Goal: Task Accomplishment & Management: Manage account settings

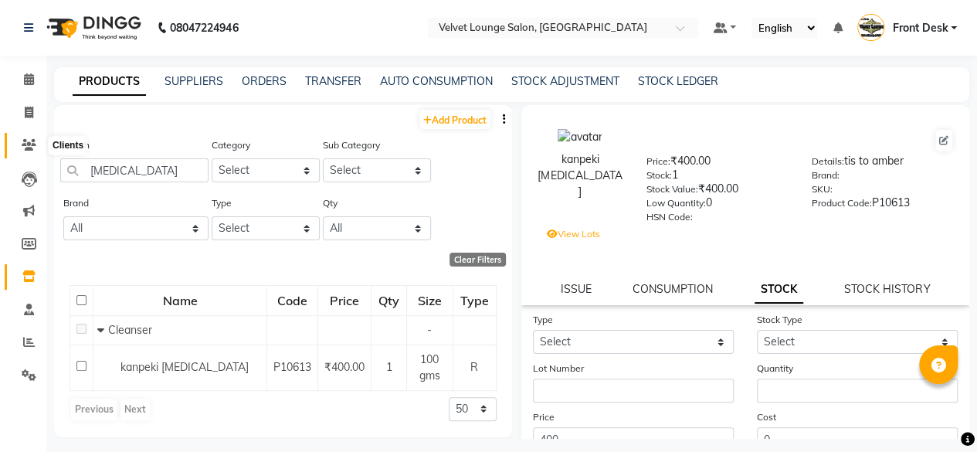
click at [19, 137] on span at bounding box center [28, 146] width 27 height 18
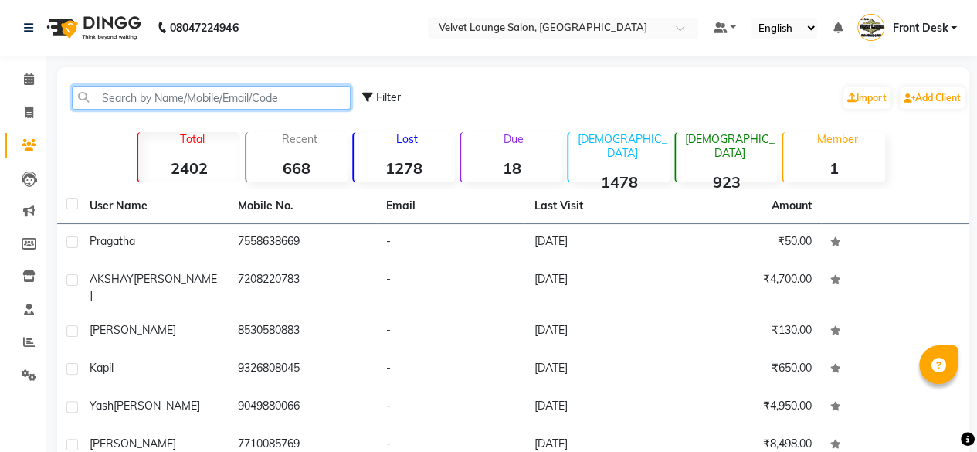
click at [168, 108] on input "text" at bounding box center [211, 98] width 279 height 24
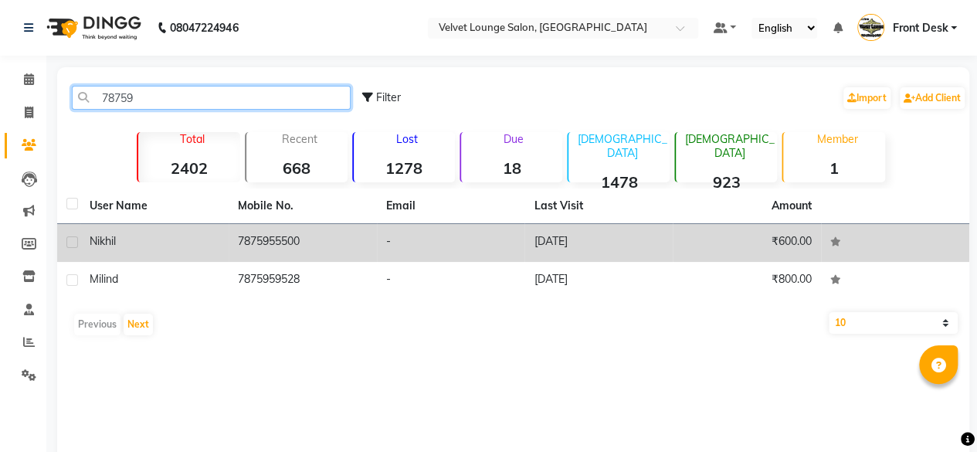
type input "78759"
click at [542, 245] on td "[DATE]" at bounding box center [598, 243] width 148 height 38
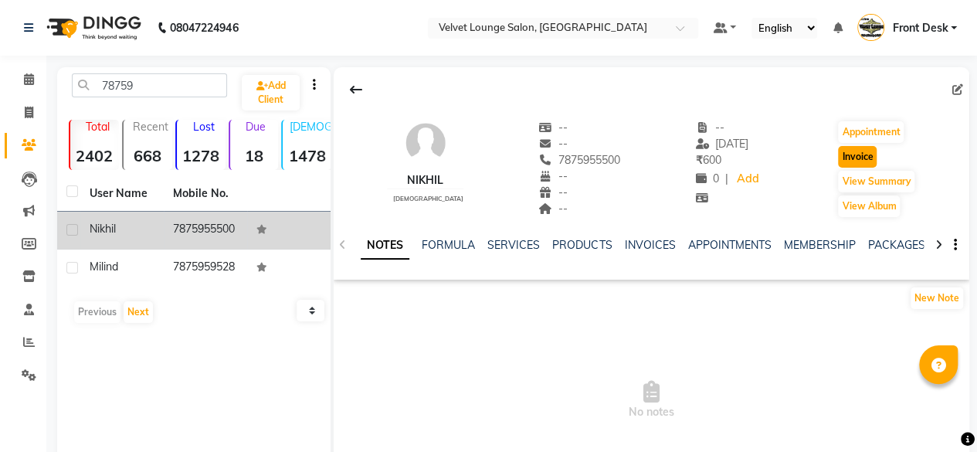
click at [859, 154] on button "Invoice" at bounding box center [857, 157] width 39 height 22
select select "5962"
select select "service"
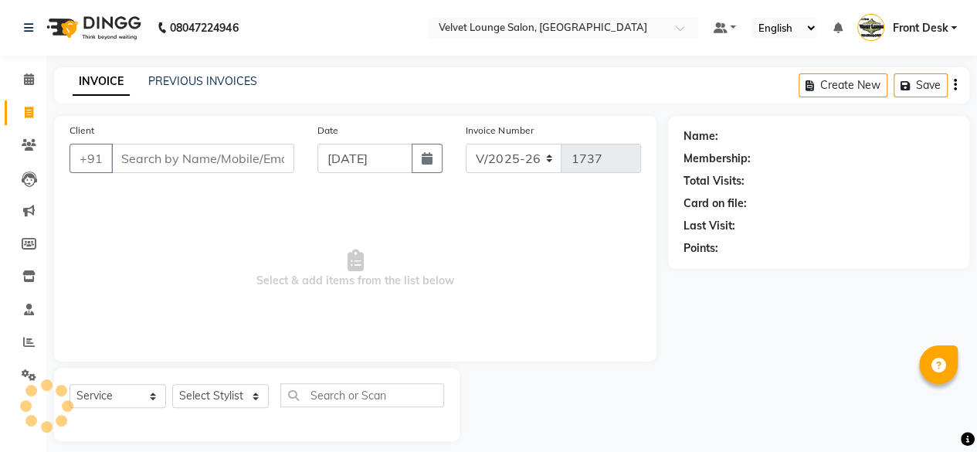
scroll to position [12, 0]
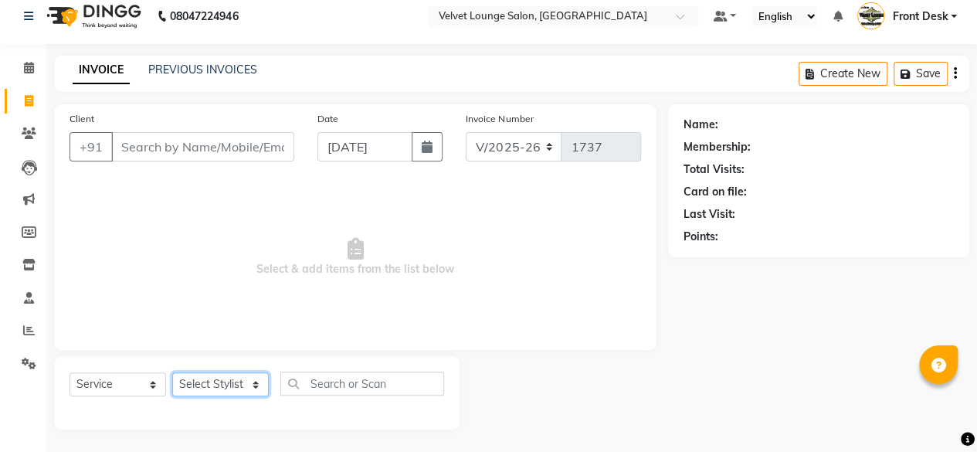
click at [199, 384] on select "Select Stylist" at bounding box center [220, 384] width 97 height 24
type input "7875955500"
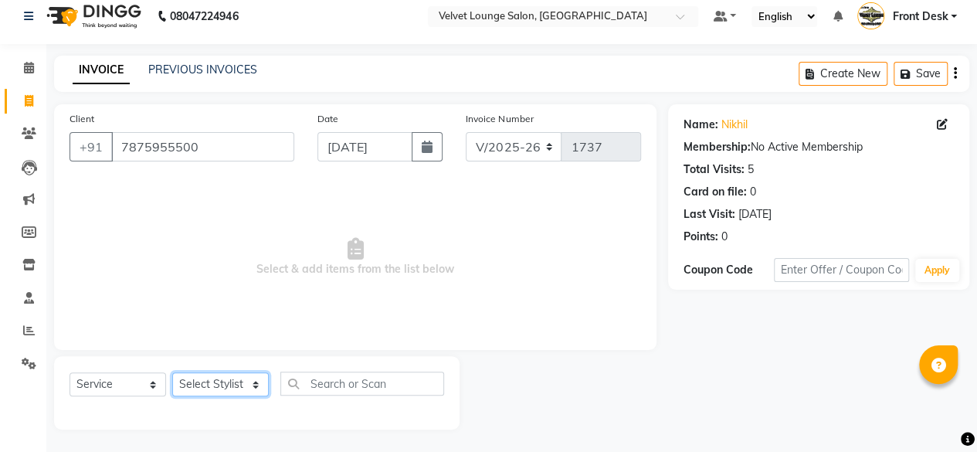
select select "86704"
click at [172, 372] on select "Select Stylist [PERSON_NAME] [PERSON_NAME] [PERSON_NAME] Front Desk Jaya jyoti …" at bounding box center [220, 384] width 97 height 24
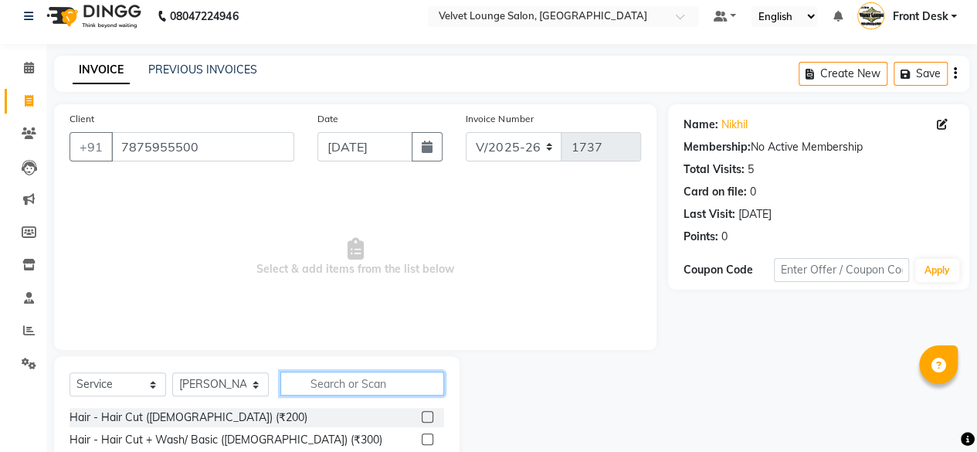
click at [408, 387] on input "text" at bounding box center [362, 384] width 164 height 24
type input "sty"
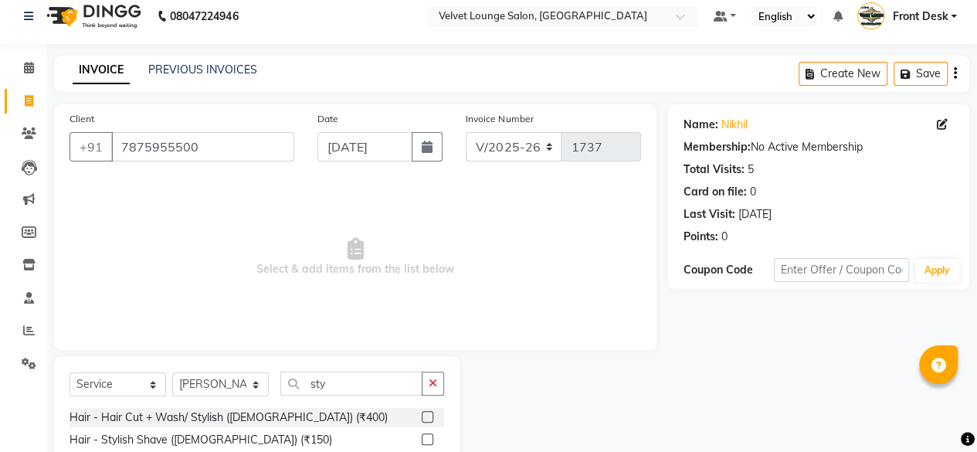
click at [428, 437] on label at bounding box center [428, 439] width 12 height 12
click at [428, 437] on input "checkbox" at bounding box center [427, 440] width 10 height 10
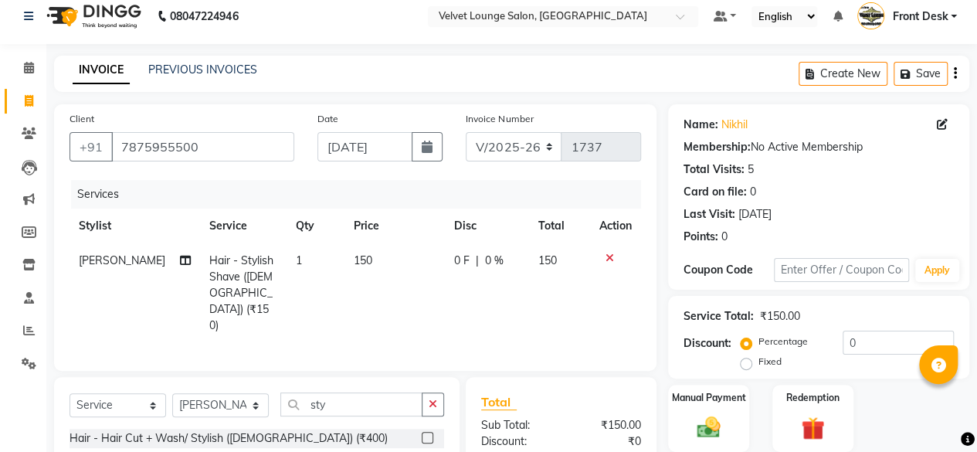
checkbox input "false"
click at [454, 260] on span "0 F" at bounding box center [461, 261] width 15 height 16
select select "86704"
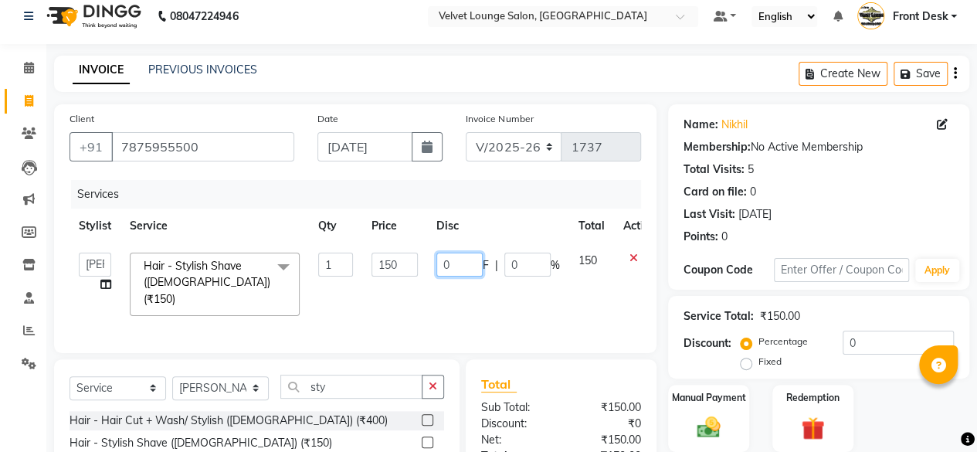
click at [437, 259] on input "0" at bounding box center [459, 265] width 46 height 24
type input "50"
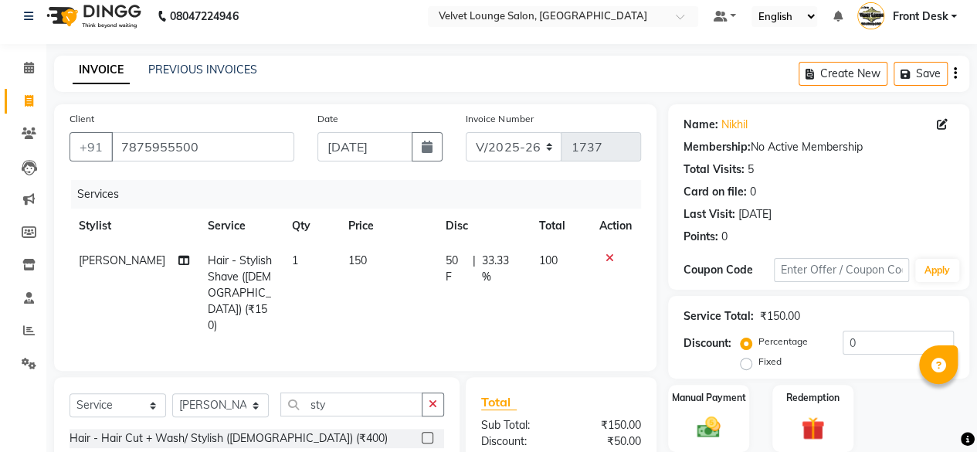
click at [624, 392] on div "Total" at bounding box center [561, 401] width 160 height 19
click at [714, 408] on div "Manual Payment" at bounding box center [709, 418] width 84 height 70
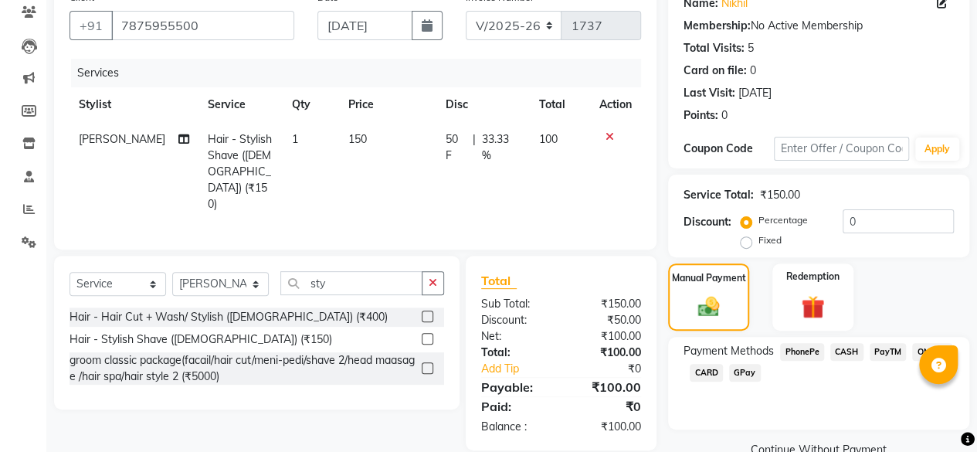
scroll to position [165, 0]
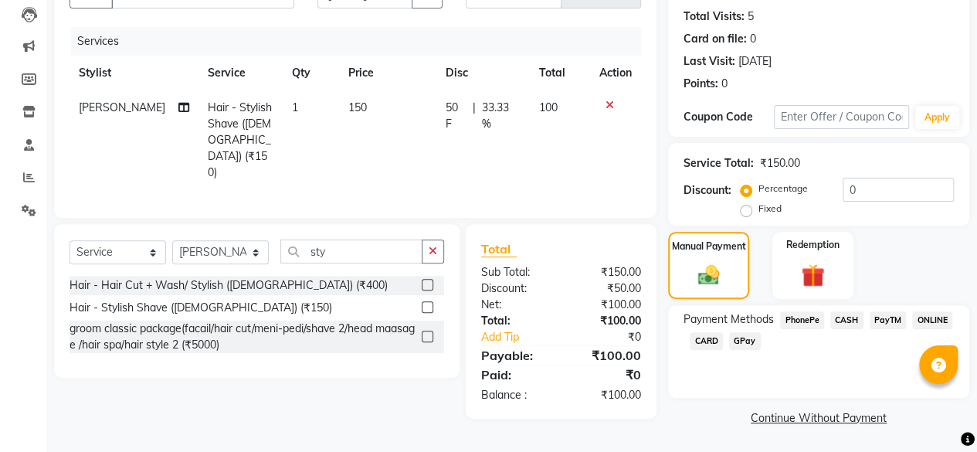
click at [802, 321] on span "PhonePe" at bounding box center [802, 320] width 44 height 18
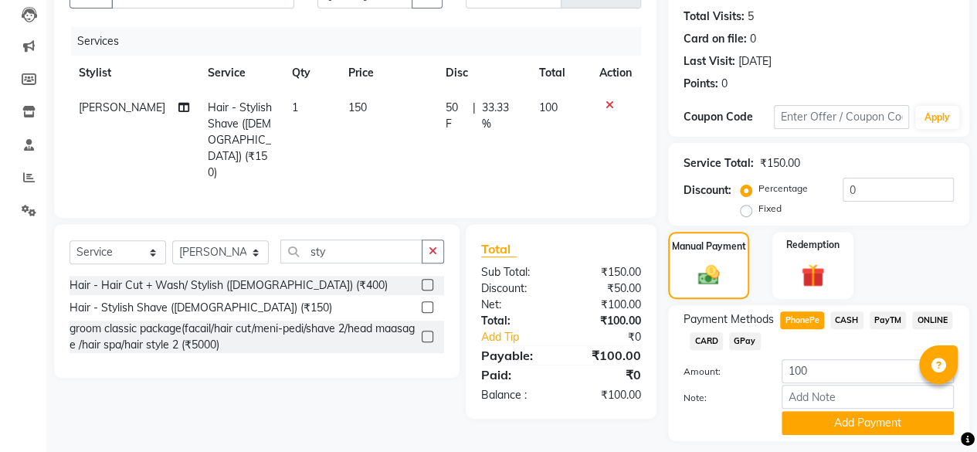
click at [446, 112] on span "50 F" at bounding box center [456, 116] width 21 height 32
select select "86704"
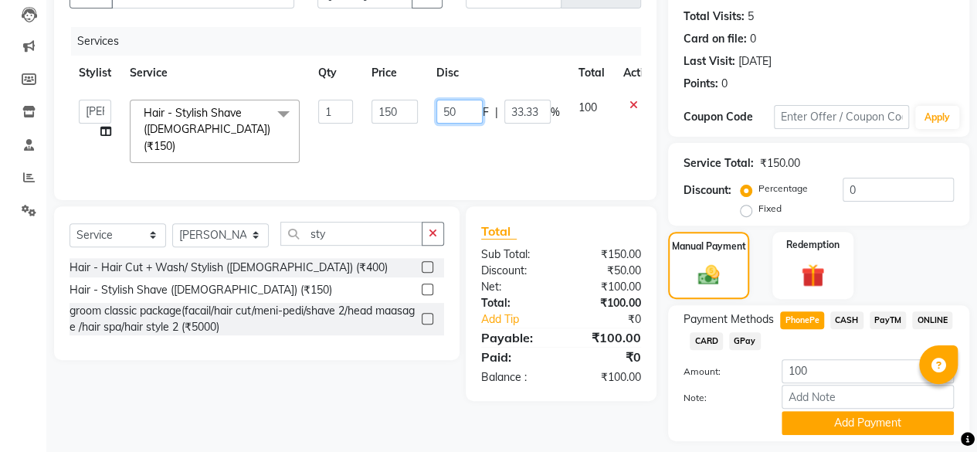
click at [457, 110] on input "50" at bounding box center [459, 112] width 46 height 24
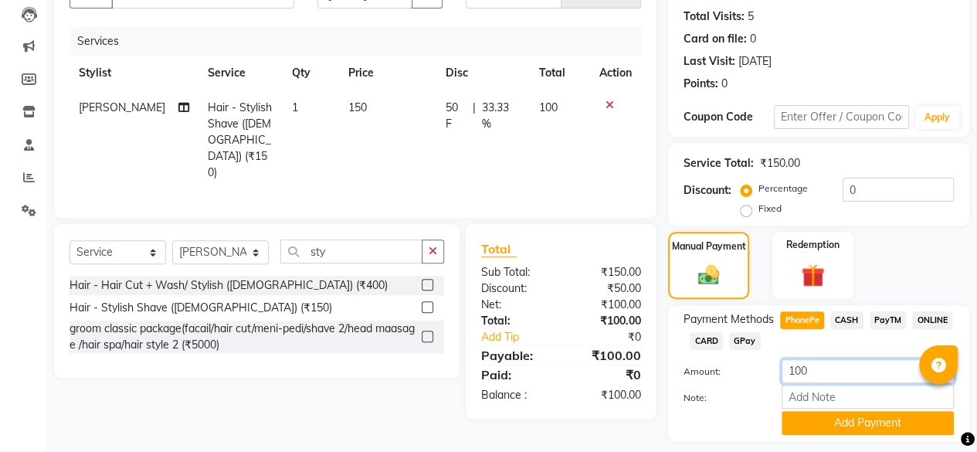
click at [800, 367] on input "100" at bounding box center [868, 371] width 172 height 24
click at [843, 321] on span "CASH" at bounding box center [846, 320] width 33 height 18
click at [799, 373] on input "100" at bounding box center [868, 371] width 172 height 24
type input "30"
click at [823, 413] on button "Add Payment" at bounding box center [868, 423] width 172 height 24
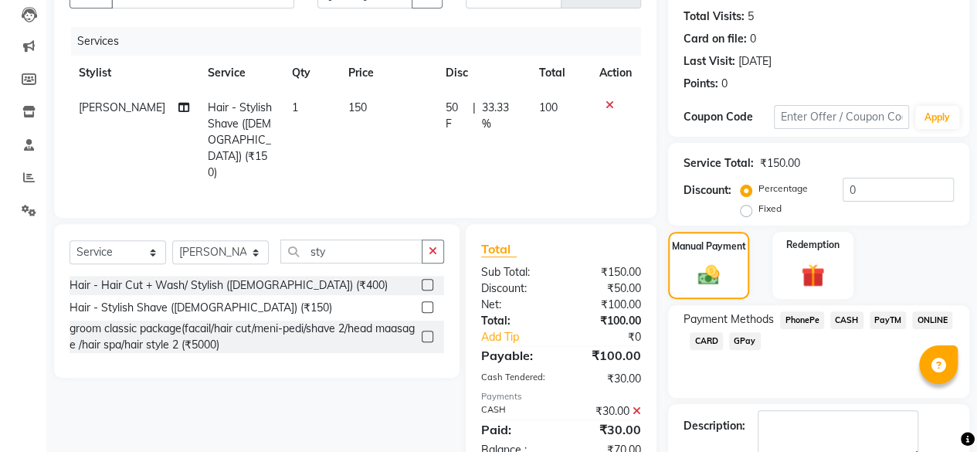
click at [802, 326] on span "PhonePe" at bounding box center [802, 320] width 44 height 18
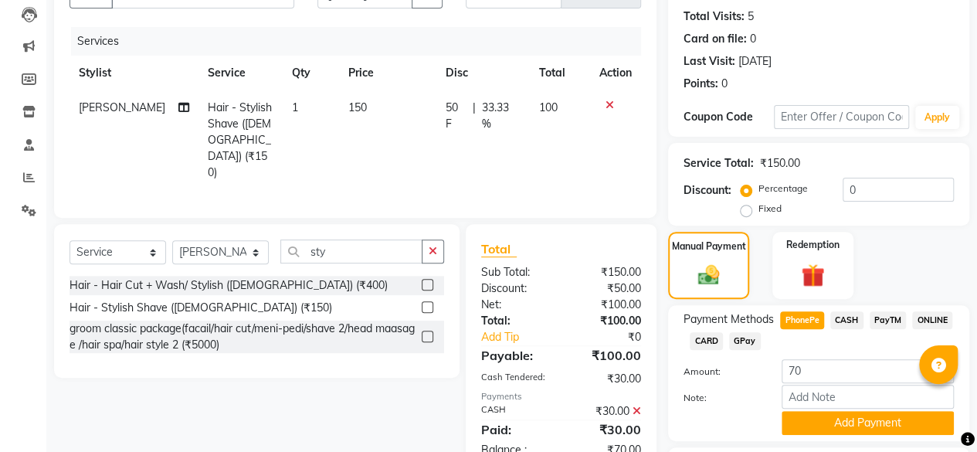
click at [636, 405] on icon at bounding box center [637, 410] width 8 height 11
click at [849, 321] on span "CASH" at bounding box center [846, 320] width 33 height 18
type input "100"
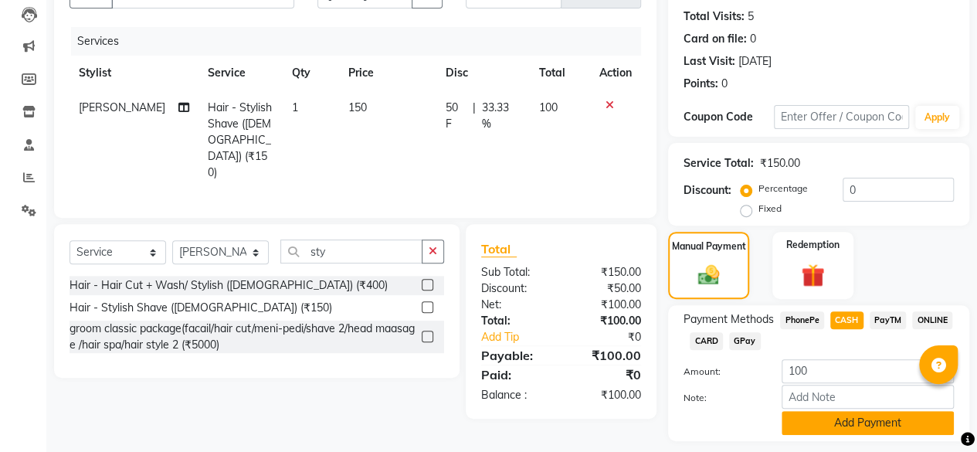
click at [810, 414] on button "Add Payment" at bounding box center [868, 423] width 172 height 24
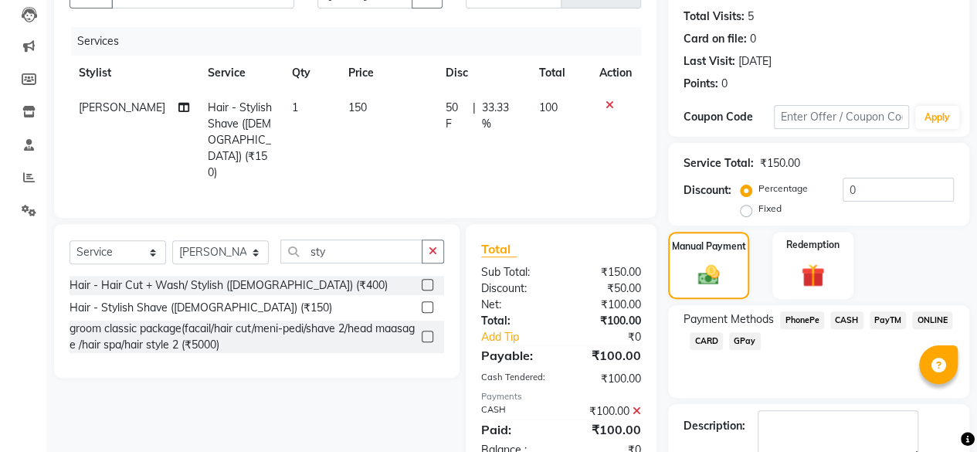
click at [799, 322] on span "PhonePe" at bounding box center [802, 320] width 44 height 18
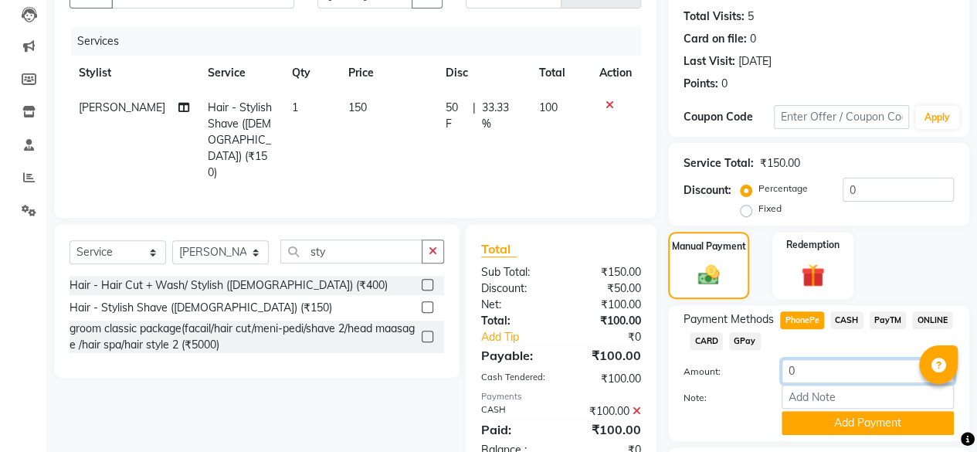
click at [816, 372] on input "0" at bounding box center [868, 371] width 172 height 24
type input "30"
click at [857, 427] on button "Add Payment" at bounding box center [868, 423] width 172 height 24
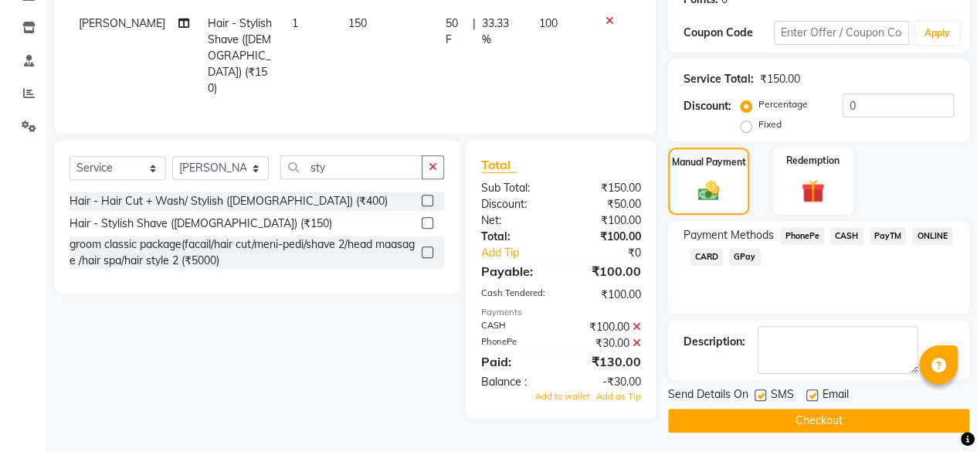
scroll to position [250, 0]
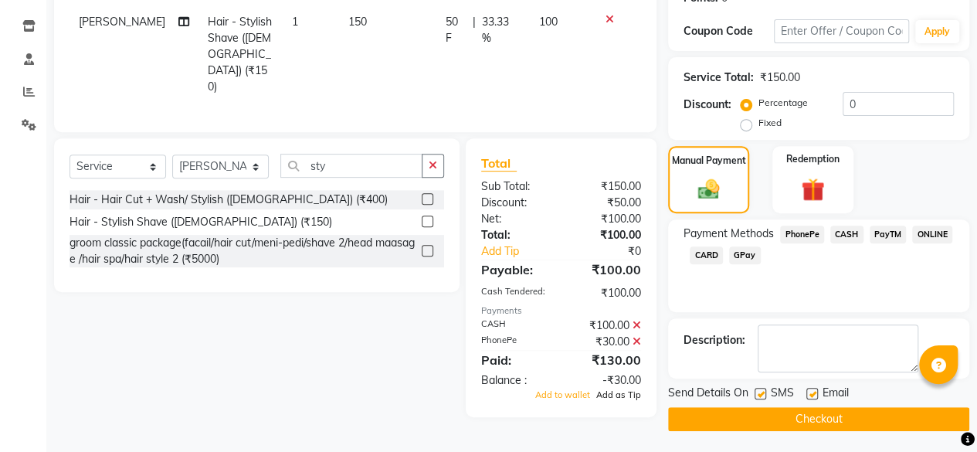
click at [633, 389] on span "Add as Tip" at bounding box center [618, 394] width 45 height 11
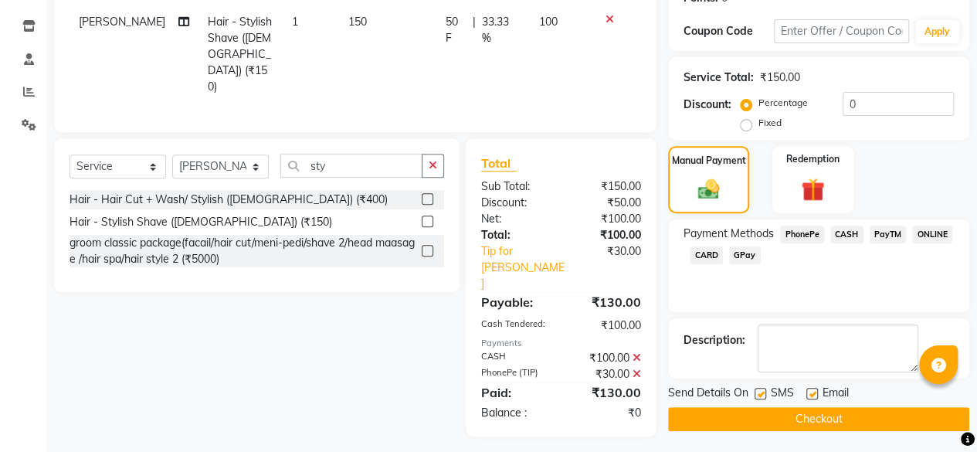
click at [738, 421] on button "Checkout" at bounding box center [818, 419] width 301 height 24
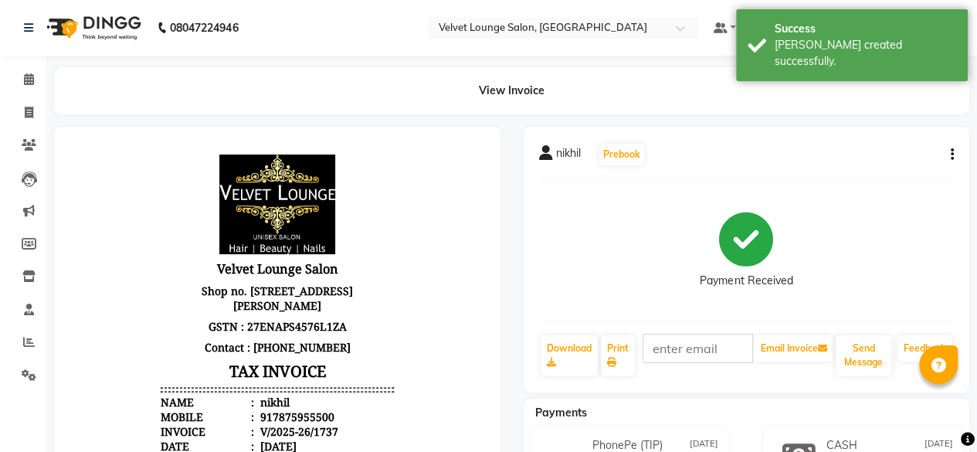
click at [22, 131] on li "Clients" at bounding box center [23, 145] width 46 height 33
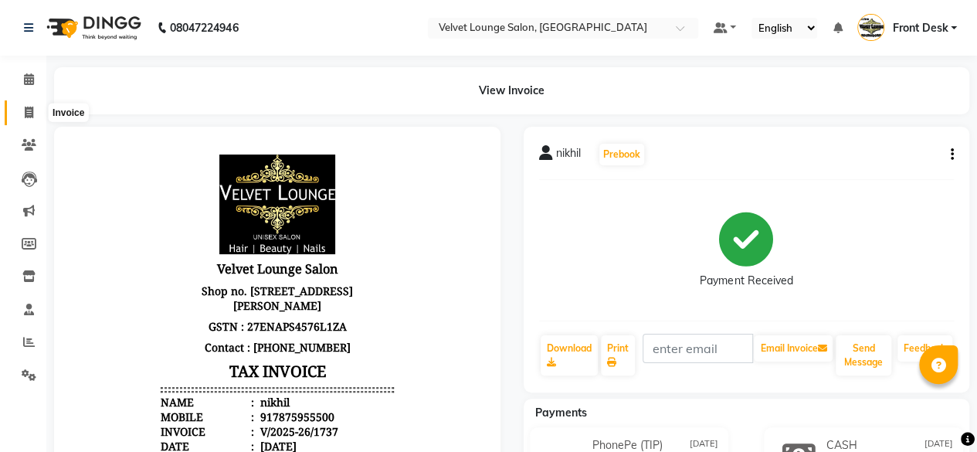
click at [28, 114] on icon at bounding box center [29, 113] width 8 height 12
select select "5962"
select select "service"
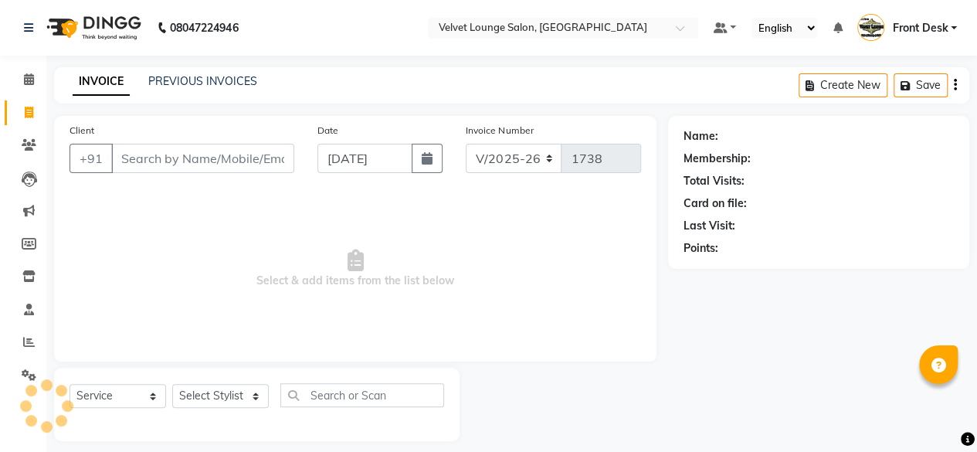
scroll to position [12, 0]
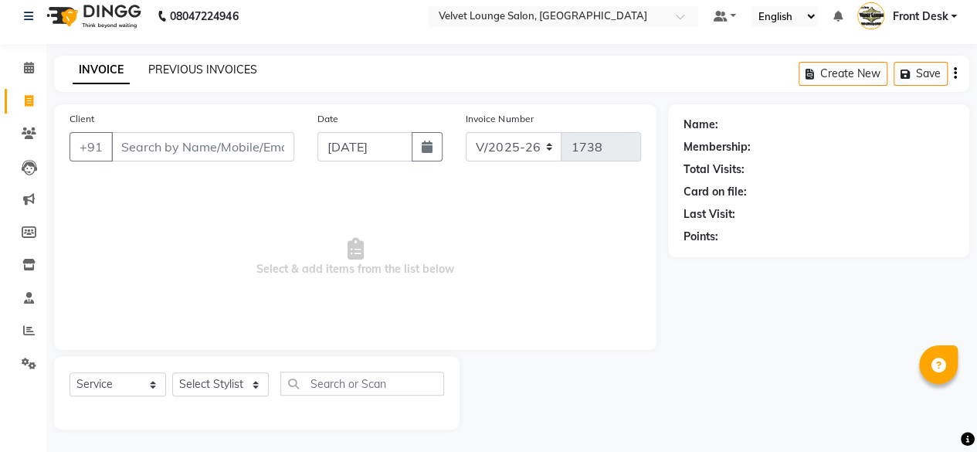
click at [209, 64] on link "PREVIOUS INVOICES" at bounding box center [202, 70] width 109 height 14
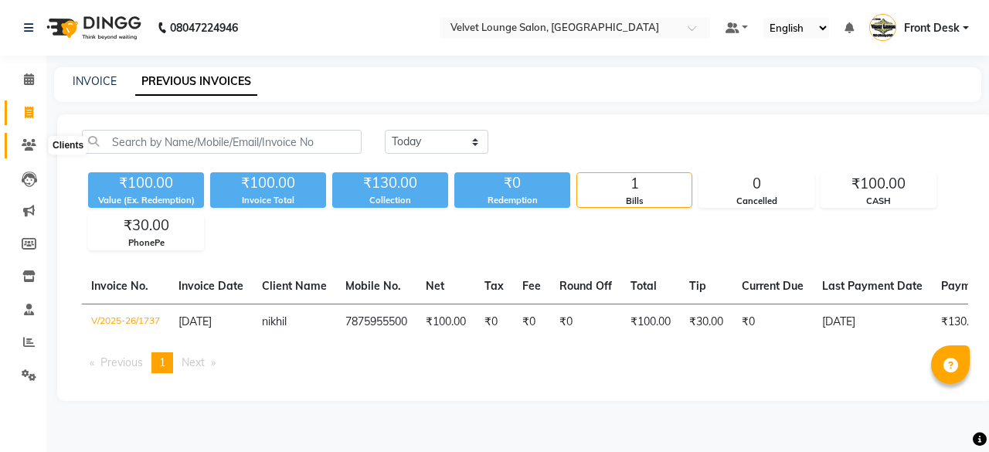
click at [22, 149] on icon at bounding box center [29, 145] width 15 height 12
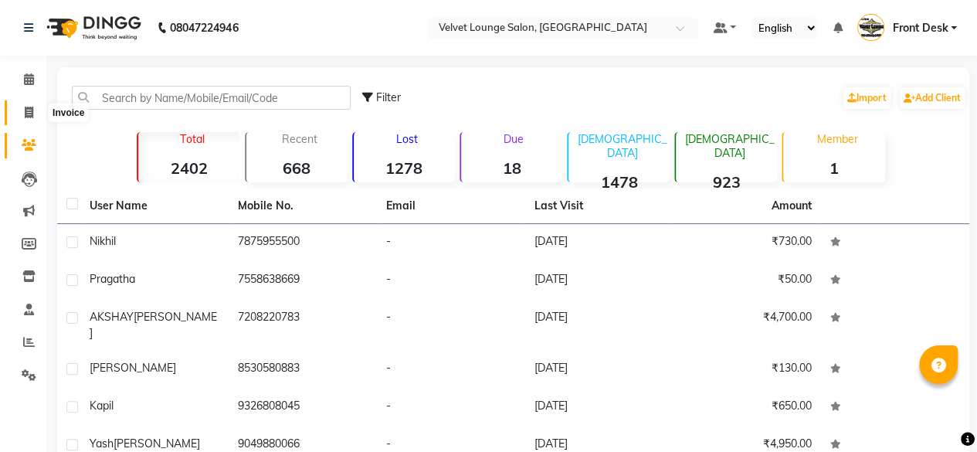
click at [26, 116] on icon at bounding box center [29, 113] width 8 height 12
select select "service"
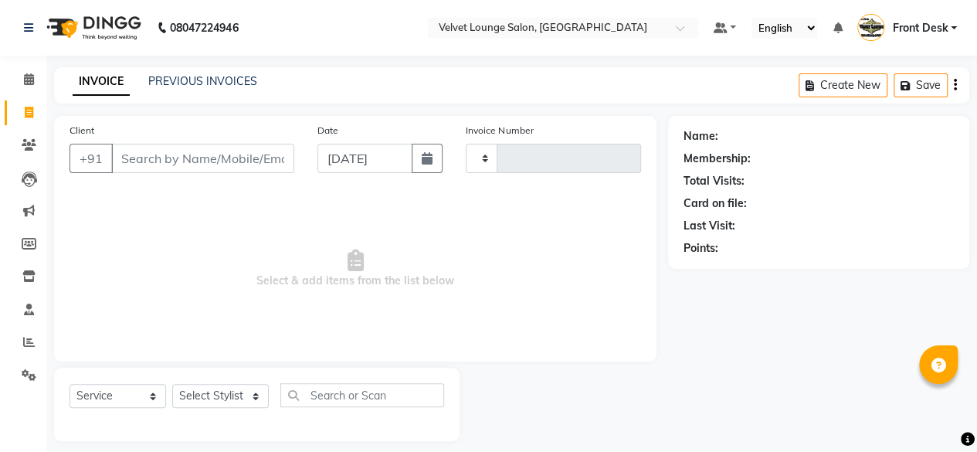
scroll to position [12, 0]
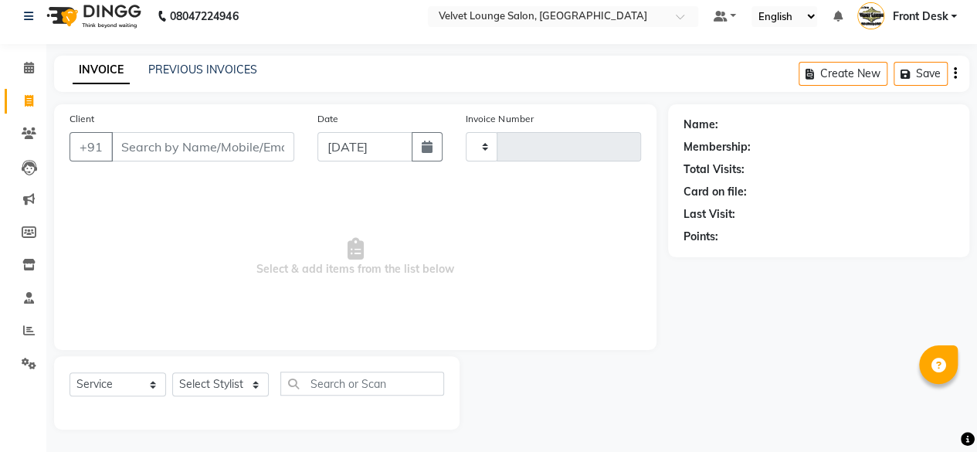
type input "1738"
select select "5962"
click at [29, 334] on icon at bounding box center [29, 330] width 12 height 12
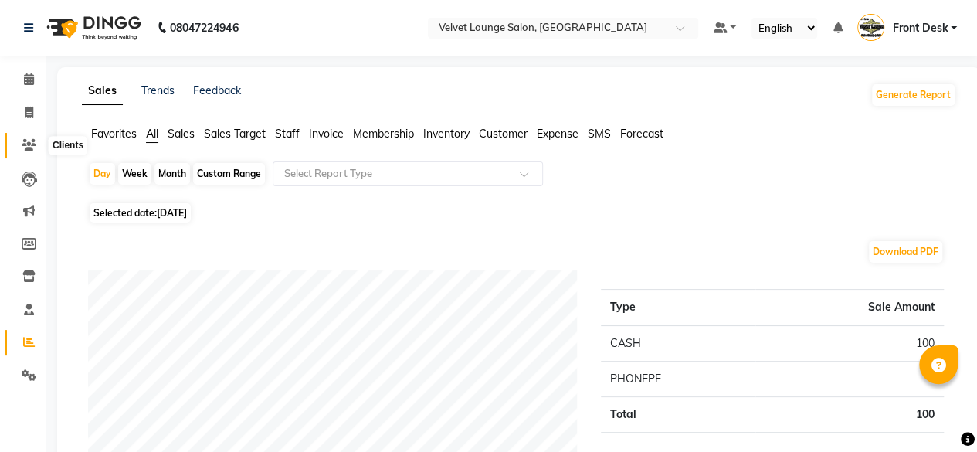
click at [32, 137] on span at bounding box center [28, 146] width 27 height 18
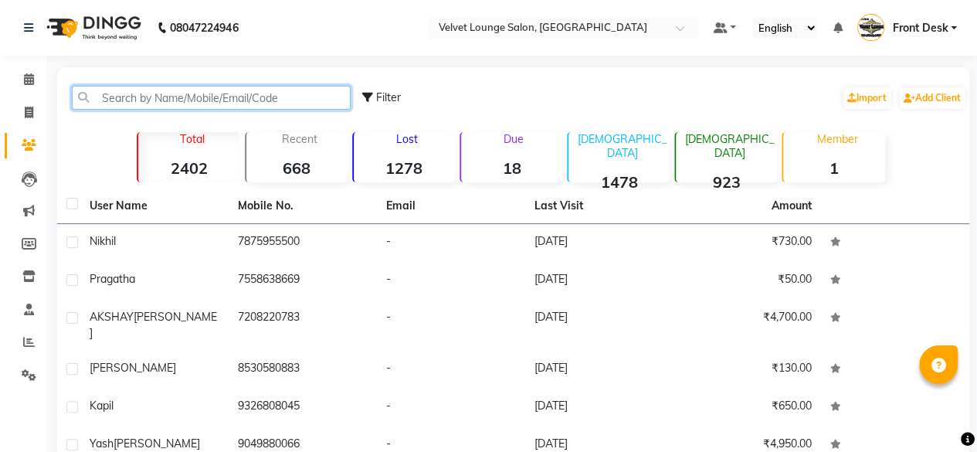
click at [136, 90] on input "text" at bounding box center [211, 98] width 279 height 24
click at [276, 105] on input "text" at bounding box center [211, 98] width 279 height 24
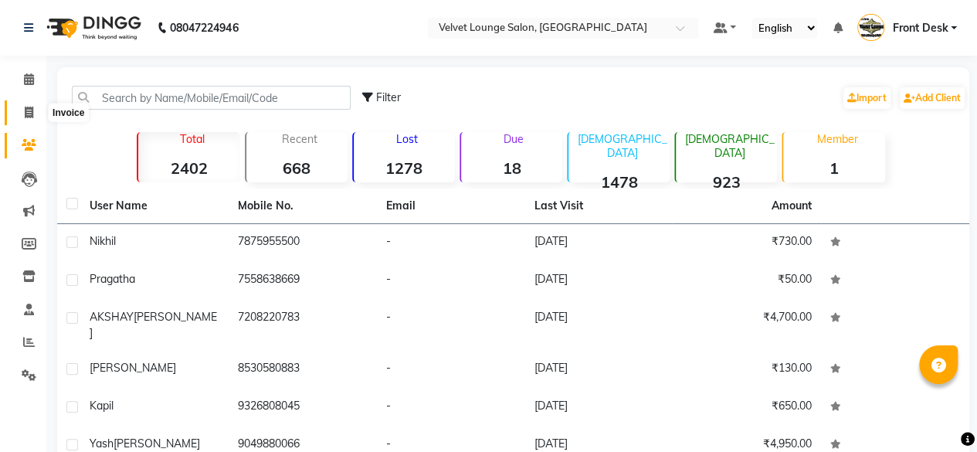
click at [32, 111] on icon at bounding box center [29, 113] width 8 height 12
select select "service"
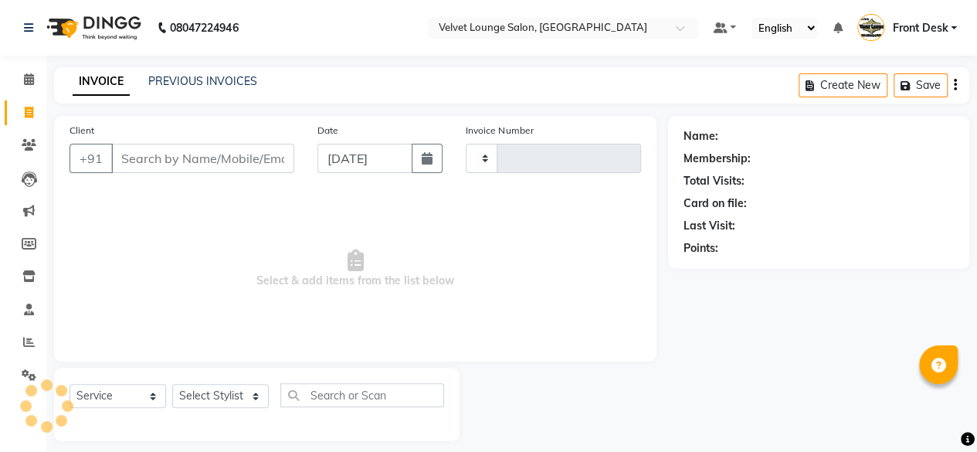
scroll to position [12, 0]
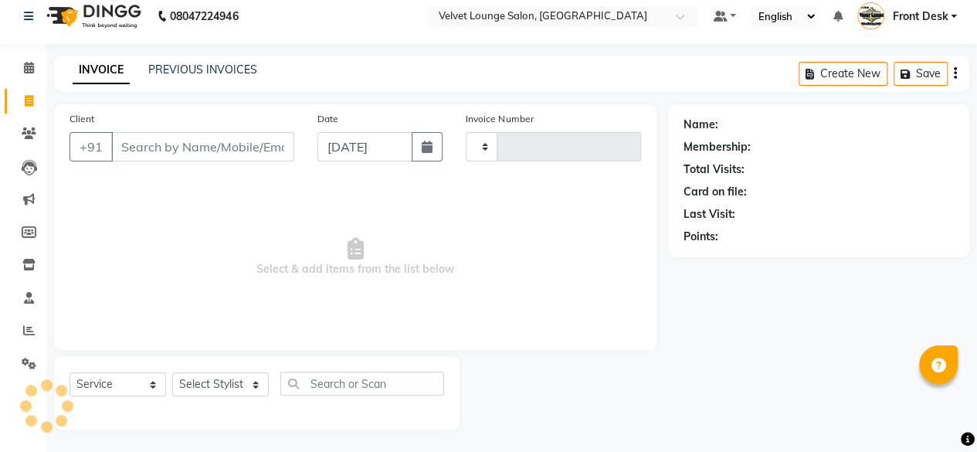
type input "1738"
select select "5962"
click at [217, 66] on link "PREVIOUS INVOICES" at bounding box center [202, 70] width 109 height 14
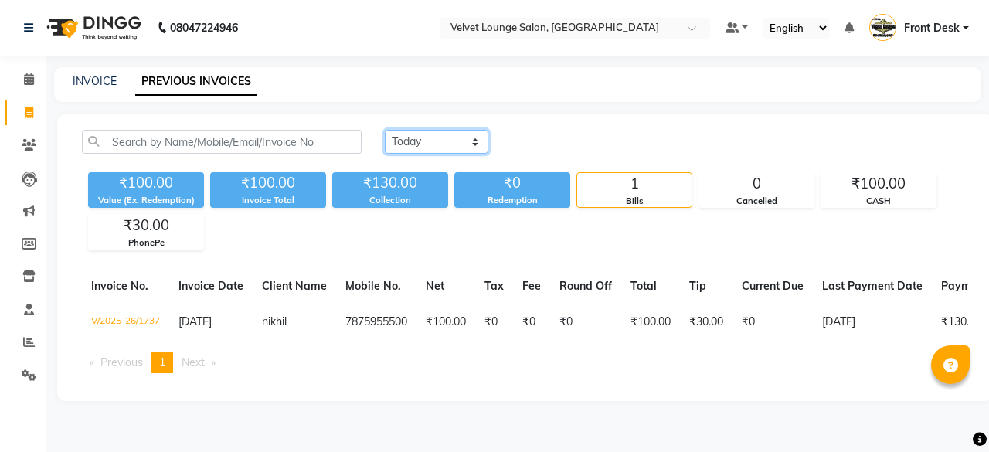
click at [426, 143] on select "[DATE] [DATE] Custom Range" at bounding box center [436, 142] width 103 height 24
select select "[DATE]"
click at [385, 130] on select "[DATE] [DATE] Custom Range" at bounding box center [436, 142] width 103 height 24
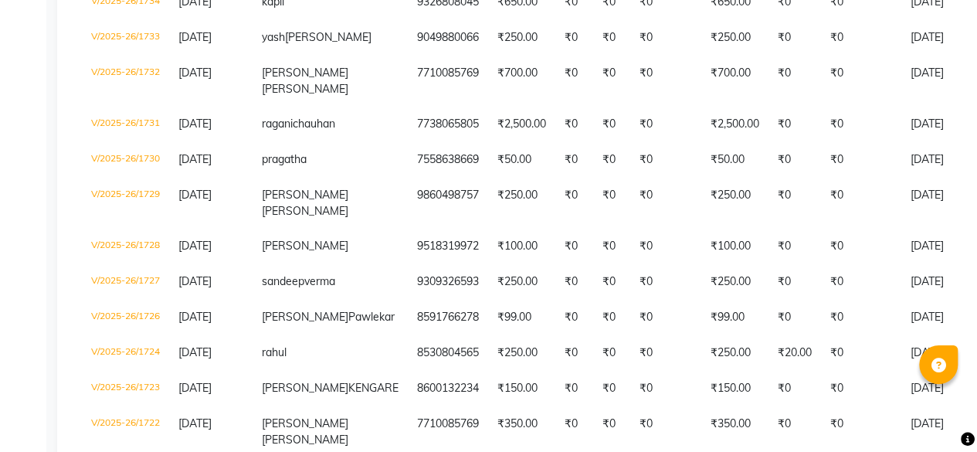
scroll to position [402, 0]
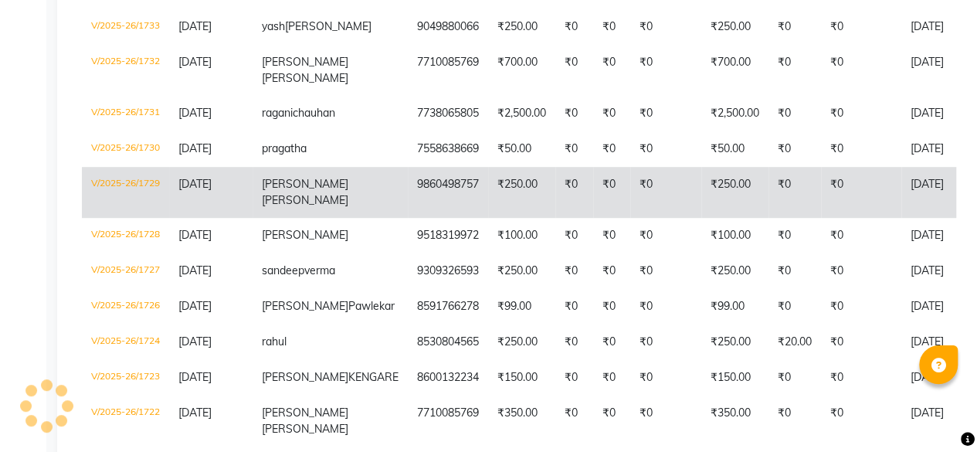
click at [768, 209] on td "₹0" at bounding box center [794, 192] width 53 height 51
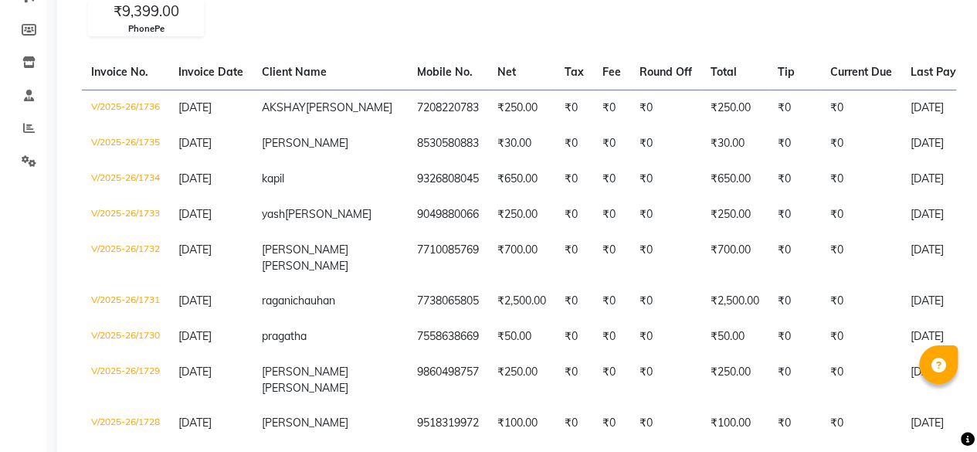
scroll to position [185, 0]
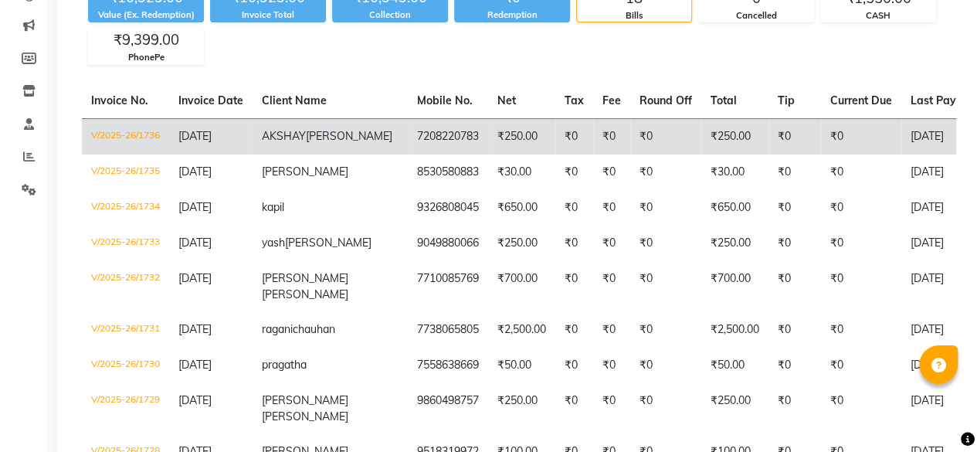
click at [408, 133] on td "7208220783" at bounding box center [448, 136] width 80 height 36
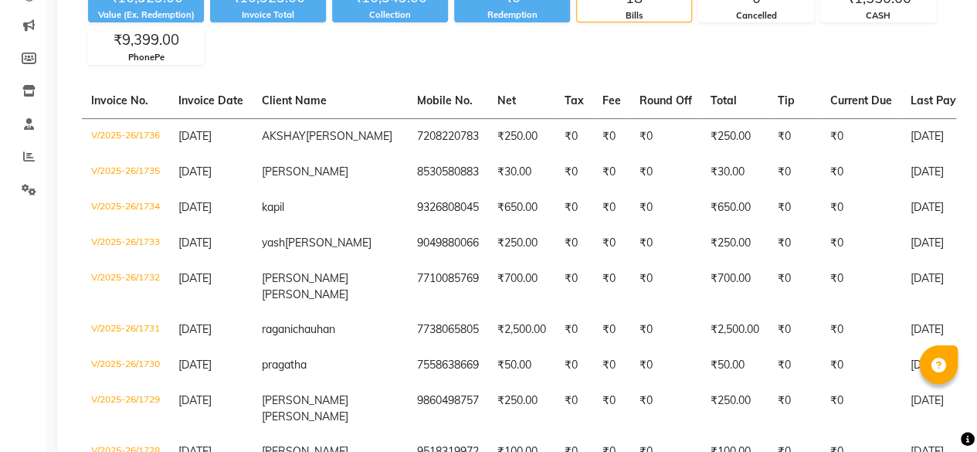
scroll to position [0, 0]
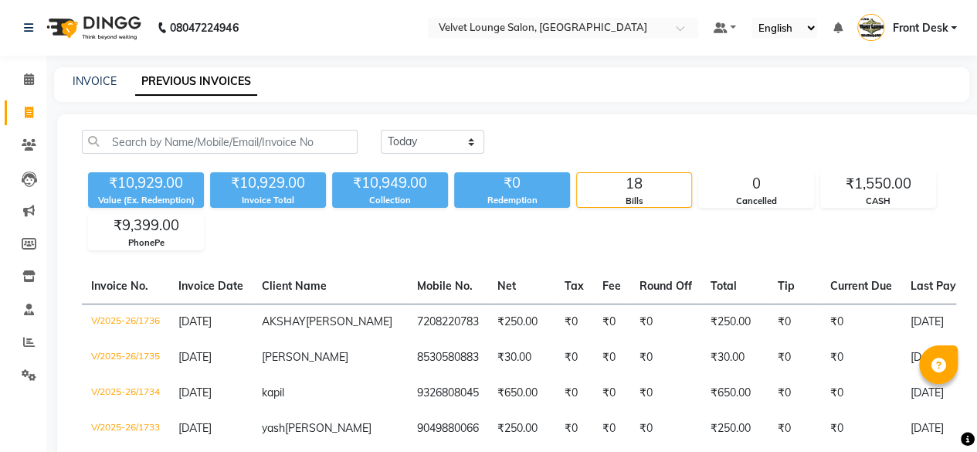
click at [18, 159] on li "Clients" at bounding box center [23, 145] width 46 height 33
click at [19, 154] on link "Clients" at bounding box center [23, 145] width 37 height 25
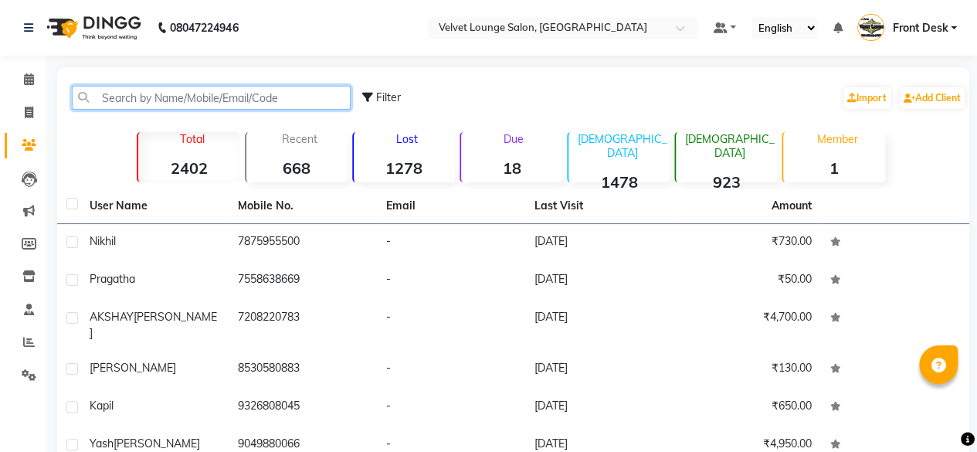
click at [141, 98] on input "text" at bounding box center [211, 98] width 279 height 24
paste input "917208220783"
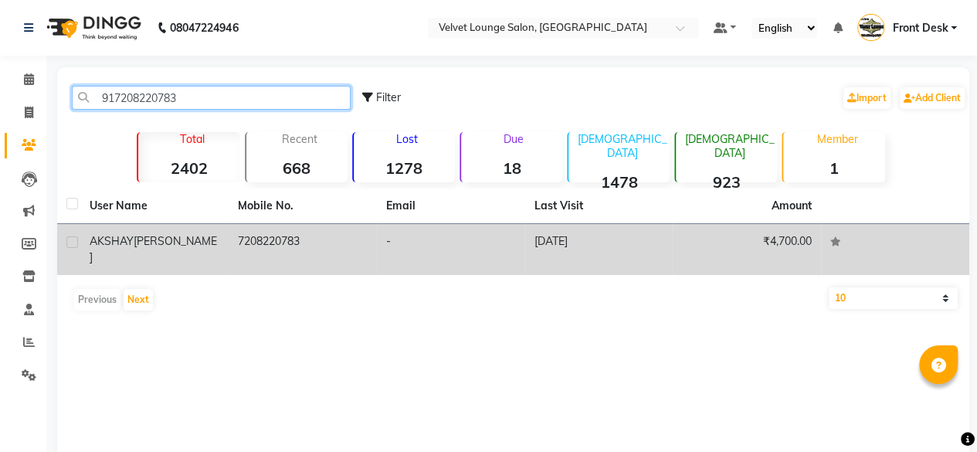
type input "917208220783"
click at [403, 241] on td "-" at bounding box center [451, 249] width 148 height 51
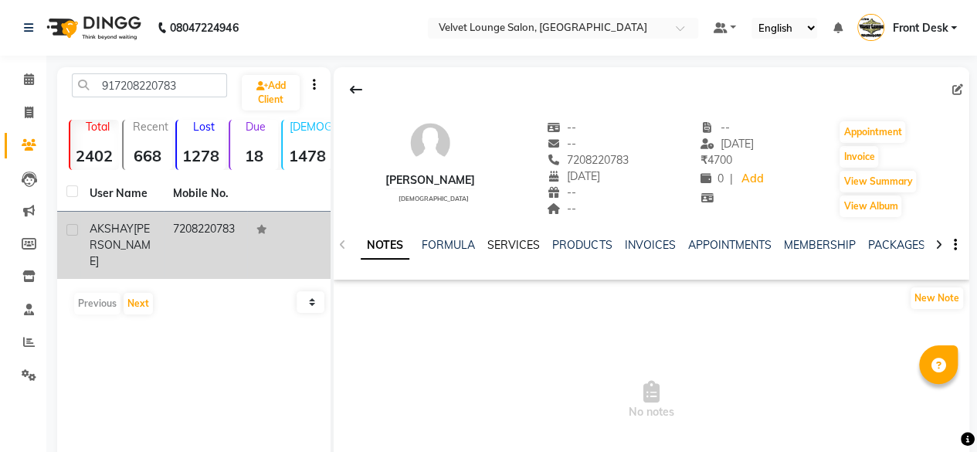
click at [527, 243] on link "SERVICES" at bounding box center [513, 245] width 53 height 14
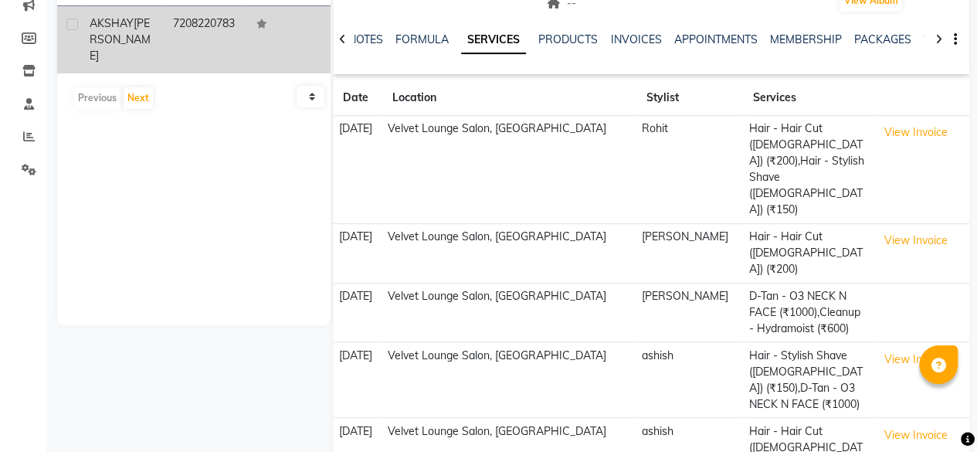
scroll to position [213, 0]
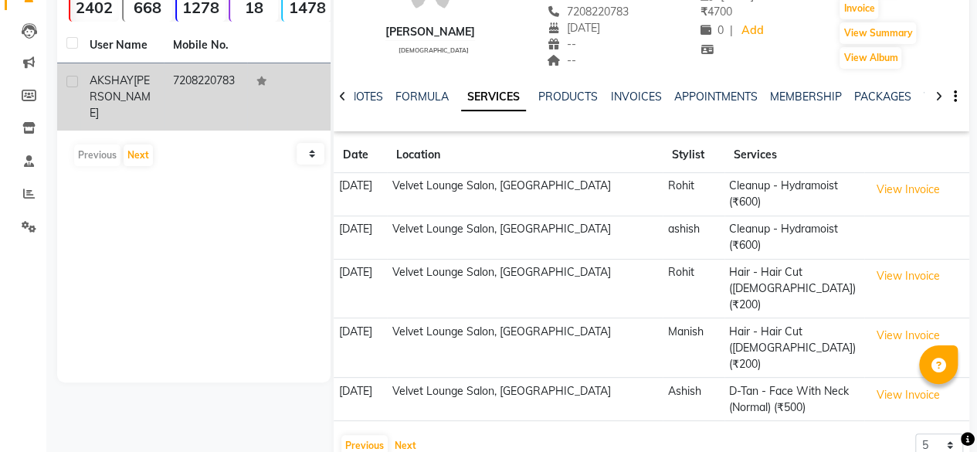
scroll to position [0, 0]
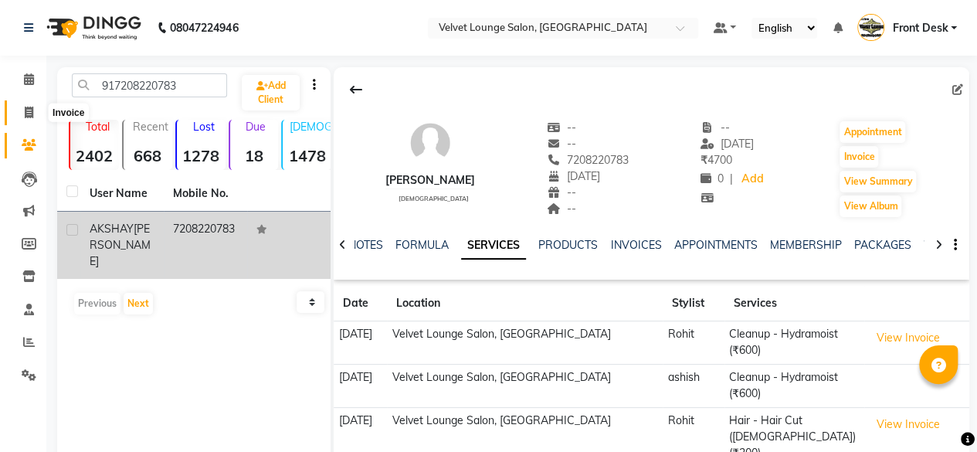
click at [30, 120] on span at bounding box center [28, 113] width 27 height 18
select select "5962"
select select "service"
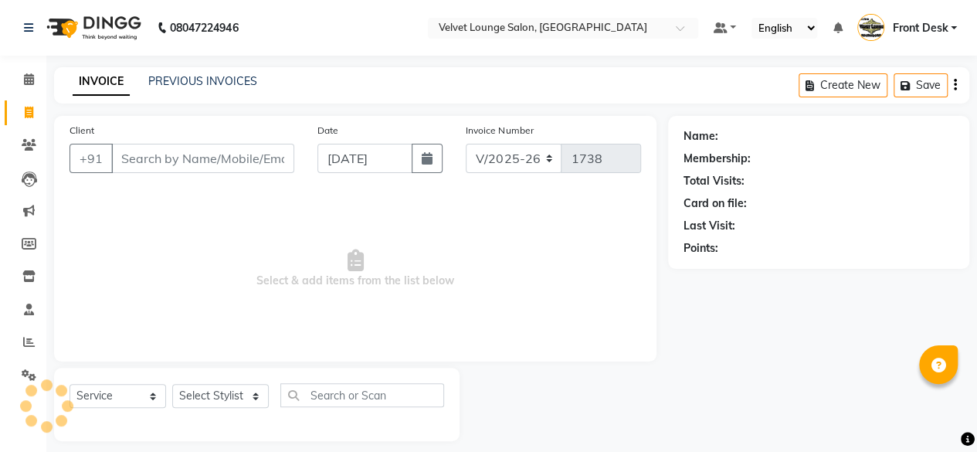
scroll to position [12, 0]
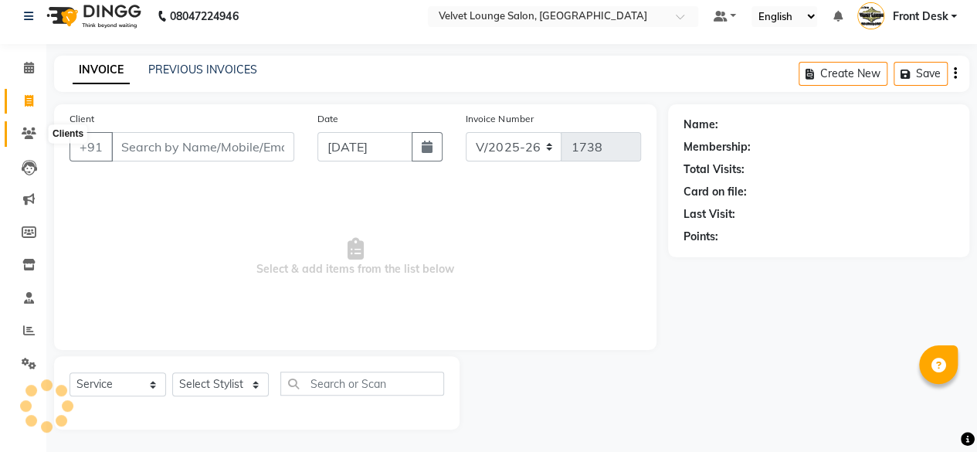
click at [29, 133] on icon at bounding box center [29, 133] width 15 height 12
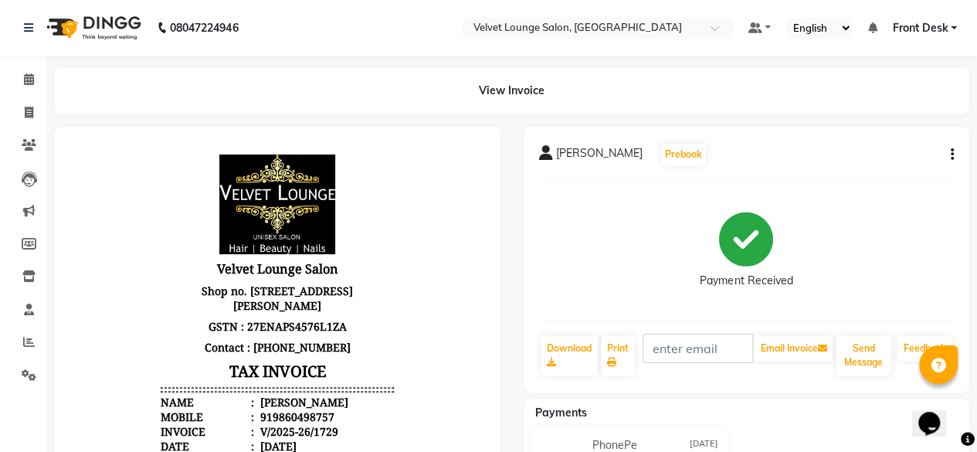
click at [310, 424] on div "919860498757" at bounding box center [295, 416] width 77 height 15
copy div "919860498757"
click at [37, 143] on span at bounding box center [28, 146] width 27 height 18
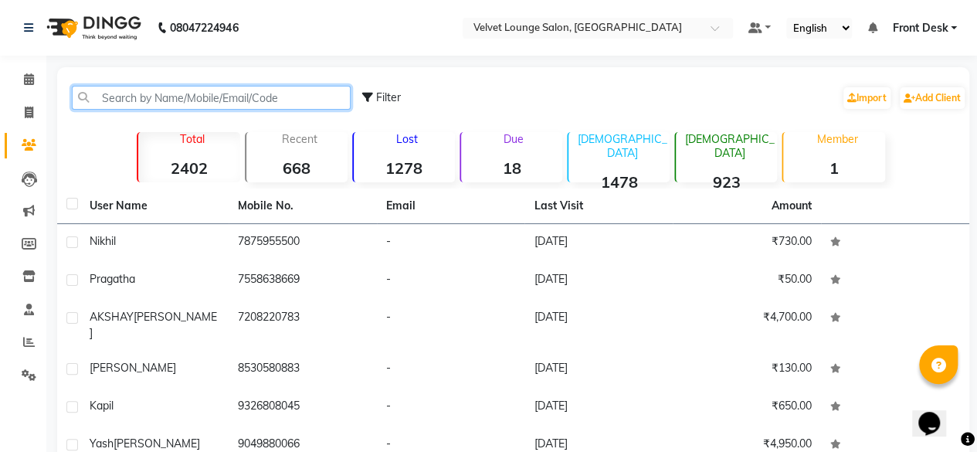
click at [92, 103] on input "text" at bounding box center [211, 98] width 279 height 24
paste input "919860498757"
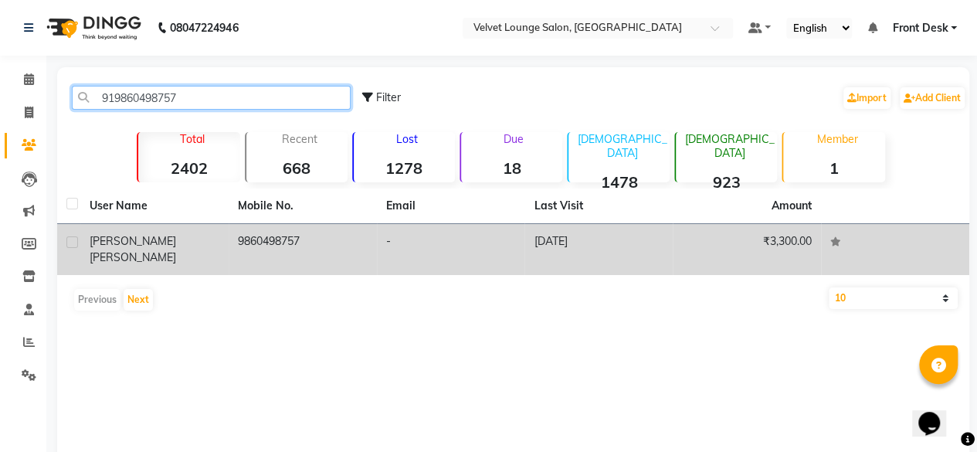
type input "919860498757"
click at [556, 249] on td "[DATE]" at bounding box center [598, 249] width 148 height 51
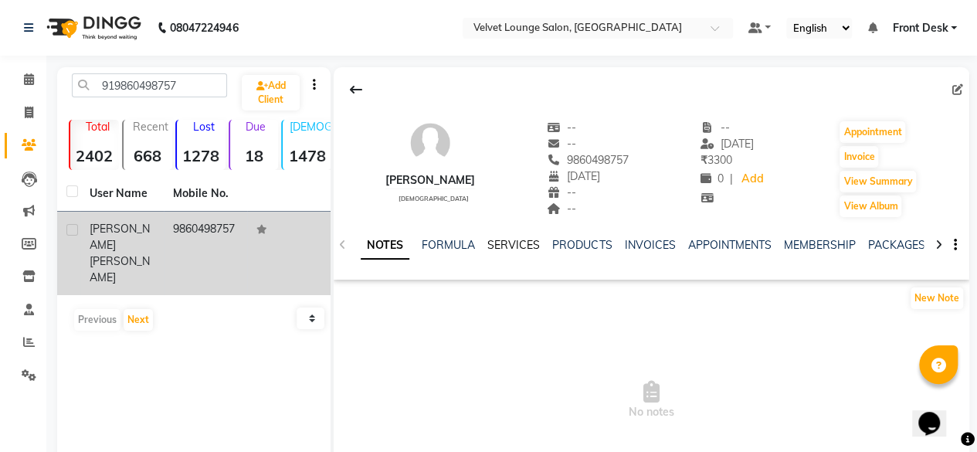
click at [524, 242] on link "SERVICES" at bounding box center [513, 245] width 53 height 14
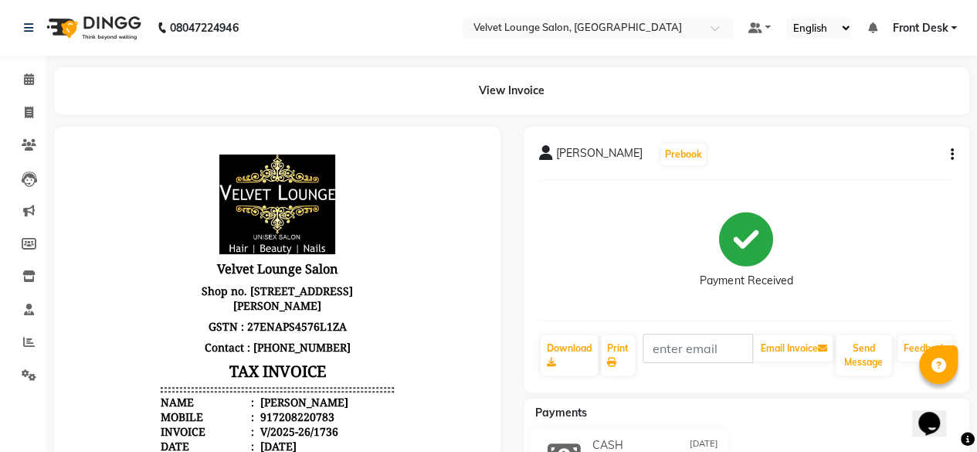
click at [315, 424] on div "917208220783" at bounding box center [295, 416] width 77 height 15
copy div "917208220783"
click at [27, 147] on icon at bounding box center [29, 145] width 15 height 12
